Goal: Task Accomplishment & Management: Use online tool/utility

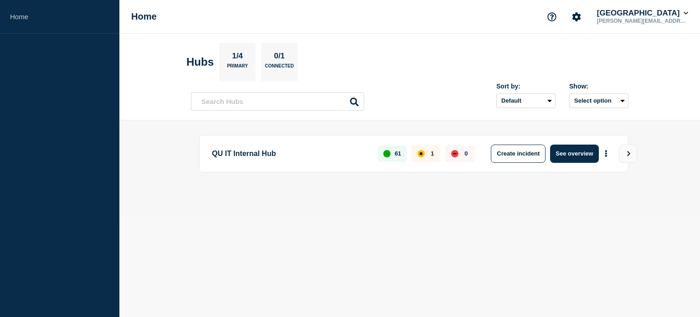
click at [325, 178] on div "QU IT Internal Hub 61 1 0 Create incident See overview" at bounding box center [410, 169] width 438 height 68
click at [330, 164] on div "QU IT Internal Hub 61 1 0 Create incident See overview" at bounding box center [413, 153] width 429 height 37
click at [560, 147] on button "See overview" at bounding box center [574, 153] width 48 height 18
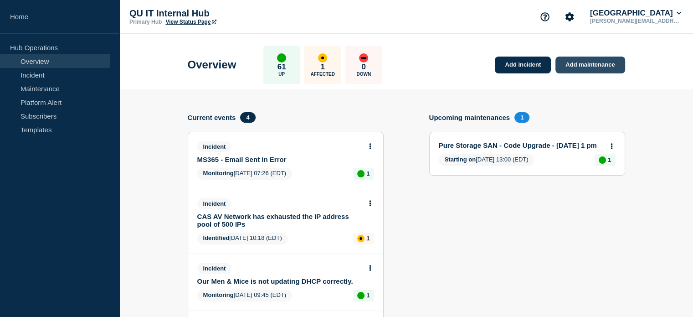
click at [582, 69] on link "Add maintenance" at bounding box center [590, 65] width 69 height 17
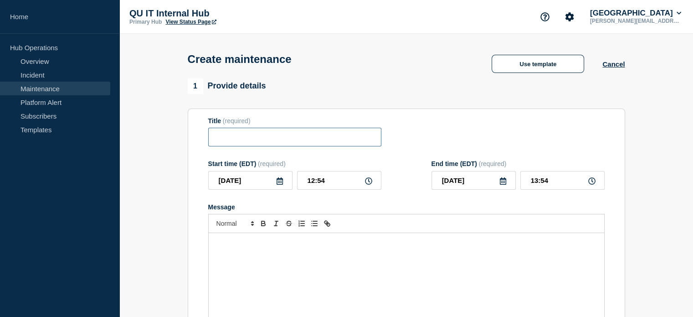
click at [251, 145] on input "Title" at bounding box center [294, 137] width 173 height 19
type input "Pure Flash Array Firmware Update"
click at [264, 260] on div "Message" at bounding box center [407, 287] width 396 height 109
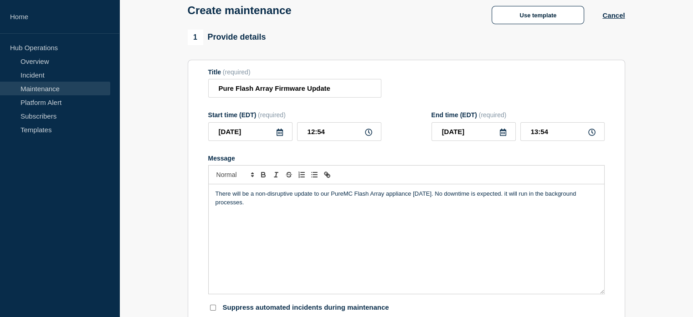
scroll to position [49, 0]
click at [556, 131] on input "13:54" at bounding box center [562, 131] width 84 height 19
click at [330, 139] on input "12:54" at bounding box center [339, 131] width 84 height 19
click at [369, 132] on icon at bounding box center [368, 131] width 7 height 7
click at [340, 133] on input "12:54" at bounding box center [339, 131] width 84 height 19
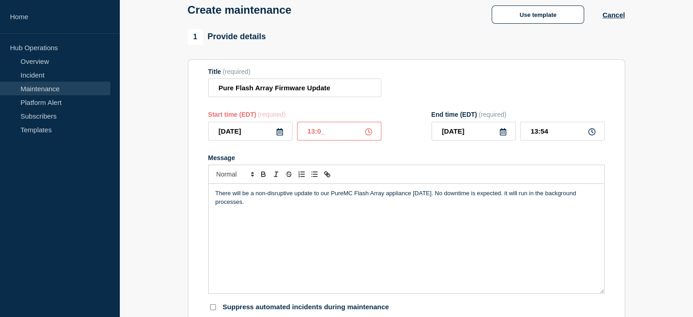
type input "13:00"
type input "15:00"
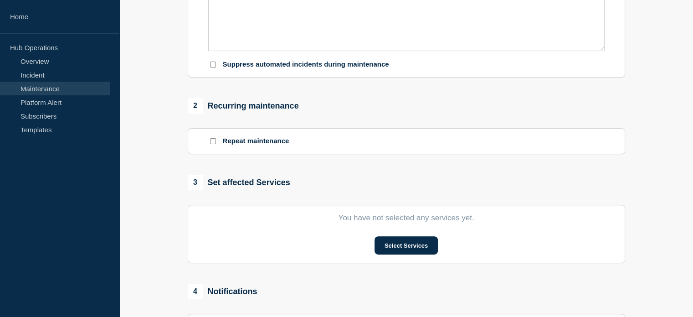
scroll to position [296, 0]
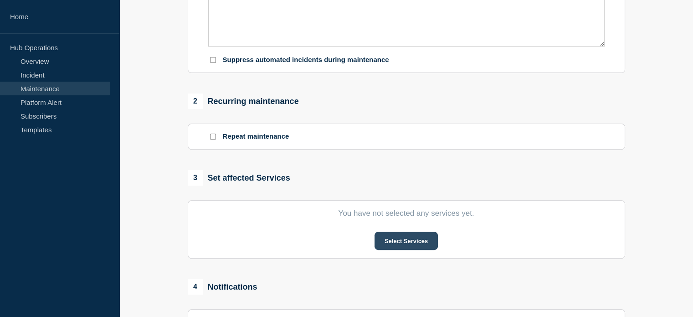
click at [406, 246] on button "Select Services" at bounding box center [406, 241] width 63 height 18
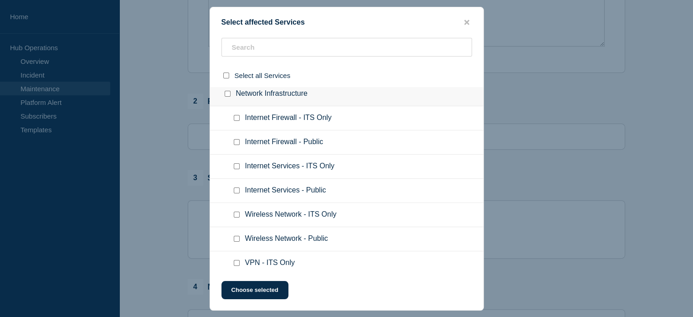
scroll to position [658, 0]
click at [238, 163] on input "Internet Services - ITS Only checkbox" at bounding box center [237, 166] width 6 height 6
checkbox input "true"
click at [248, 291] on button "Choose selected" at bounding box center [254, 290] width 67 height 18
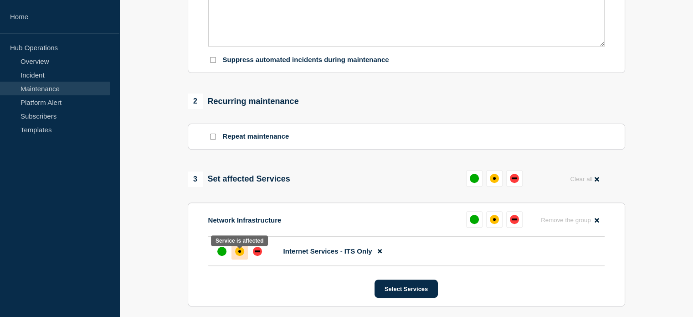
click at [238, 256] on div "affected" at bounding box center [239, 251] width 9 height 9
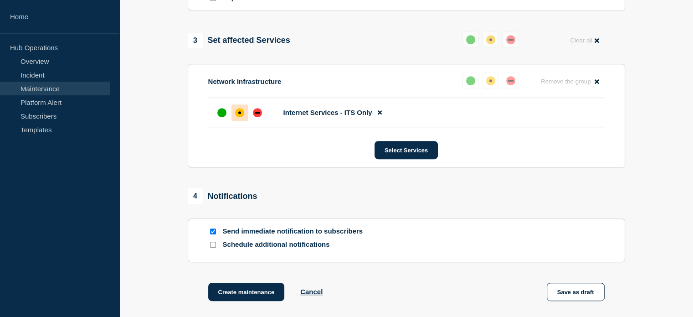
scroll to position [436, 0]
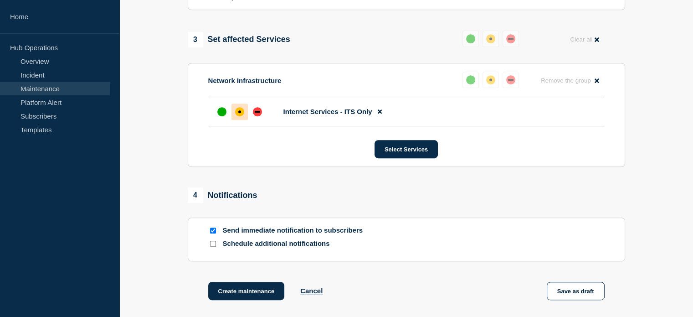
click at [211, 233] on input "Send immediate notification to subscribers" at bounding box center [213, 230] width 6 height 6
checkbox input "false"
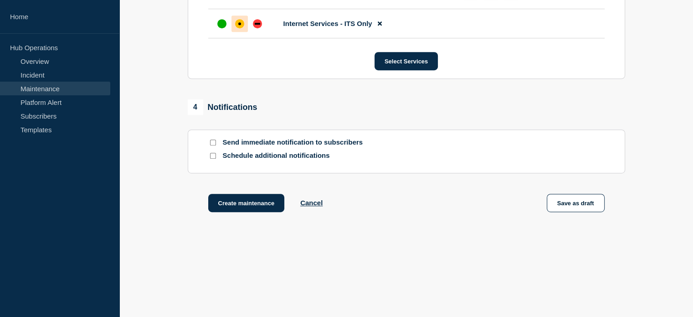
scroll to position [528, 0]
click at [264, 206] on button "Create maintenance" at bounding box center [246, 203] width 77 height 18
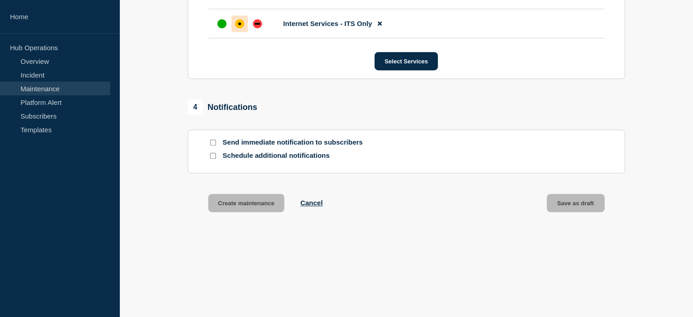
scroll to position [548, 0]
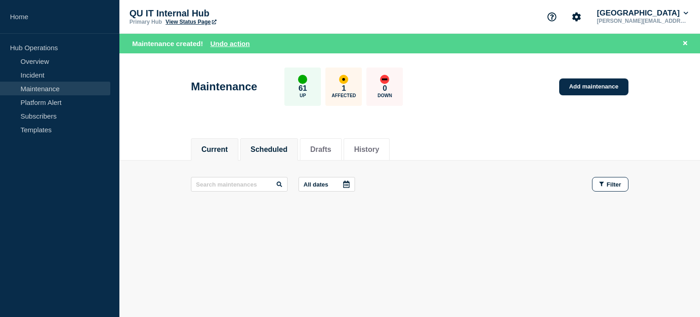
click at [279, 149] on button "Scheduled" at bounding box center [269, 149] width 37 height 8
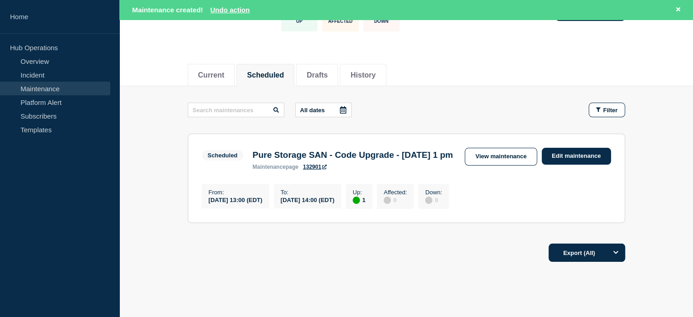
scroll to position [75, 0]
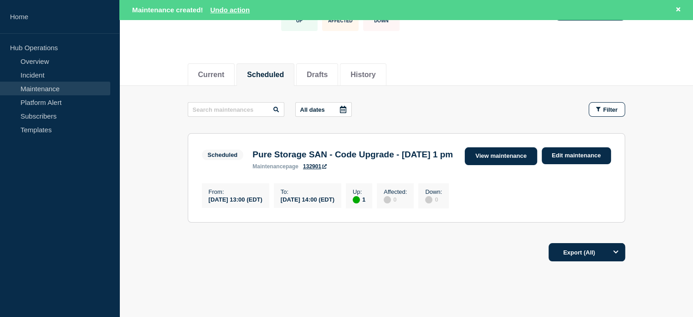
click at [509, 154] on link "View maintenance" at bounding box center [501, 156] width 72 height 18
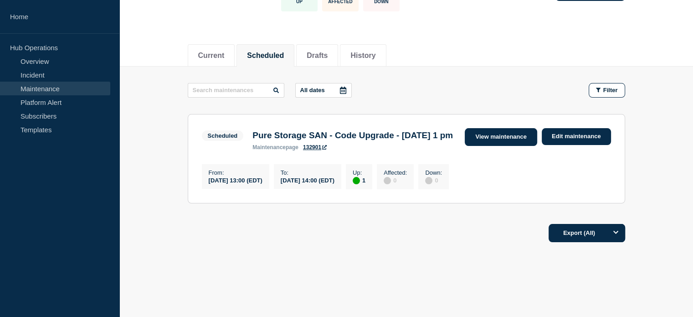
scroll to position [55, 0]
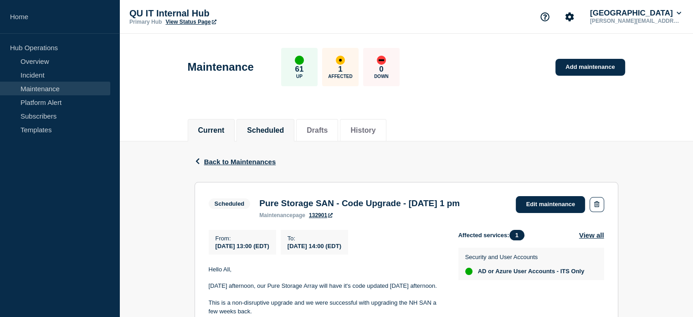
click at [212, 131] on button "Current" at bounding box center [211, 130] width 26 height 8
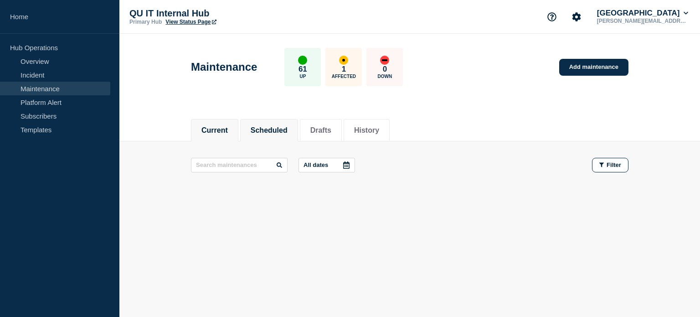
click at [264, 130] on button "Scheduled" at bounding box center [269, 130] width 37 height 8
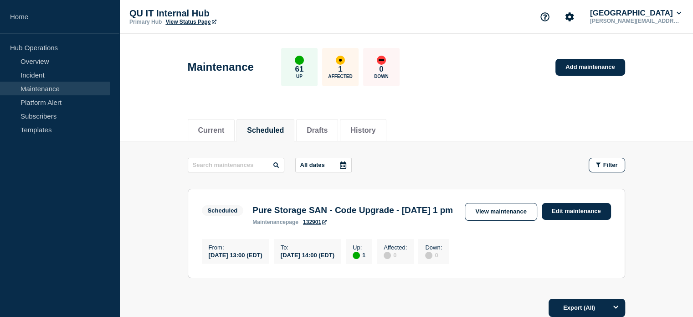
click at [51, 93] on link "Maintenance" at bounding box center [55, 89] width 110 height 14
drag, startPoint x: 359, startPoint y: 69, endPoint x: 342, endPoint y: 55, distance: 21.7
click at [342, 55] on div "1 Affected" at bounding box center [340, 67] width 36 height 38
click at [223, 134] on button "Current" at bounding box center [211, 130] width 26 height 8
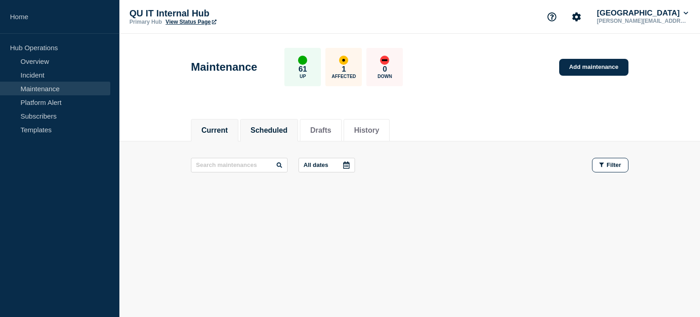
click at [269, 130] on button "Scheduled" at bounding box center [269, 130] width 37 height 8
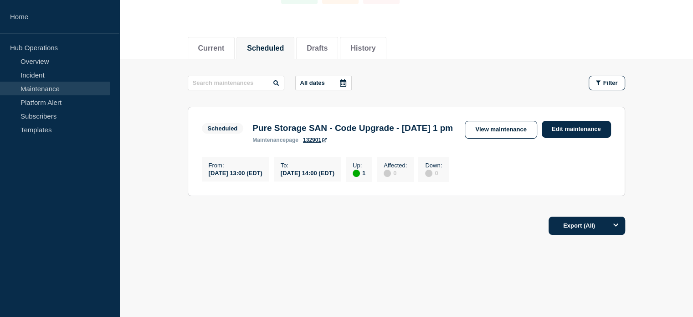
scroll to position [83, 0]
